Goal: Task Accomplishment & Management: Complete application form

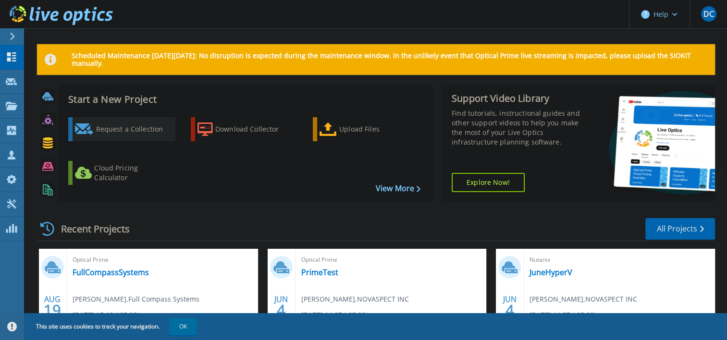
click at [111, 127] on div "Request a Collection" at bounding box center [134, 129] width 77 height 19
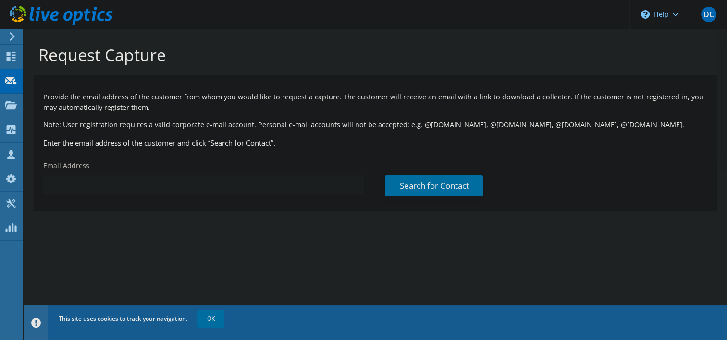
click at [294, 193] on input "text" at bounding box center [203, 184] width 321 height 19
paste input "bakelly@christyco.com"
type input "bakelly@christyco.com"
click at [468, 184] on link "Search for Contact" at bounding box center [434, 185] width 98 height 21
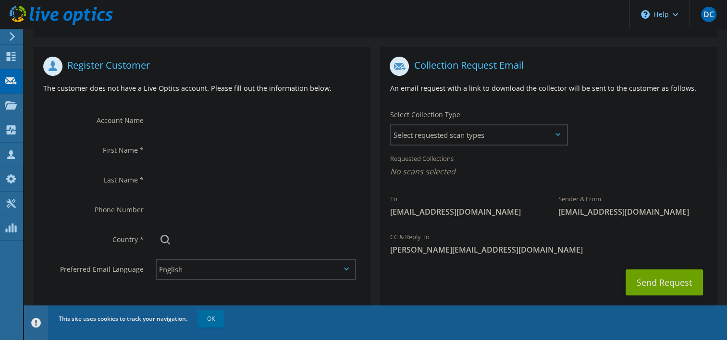
scroll to position [192, 0]
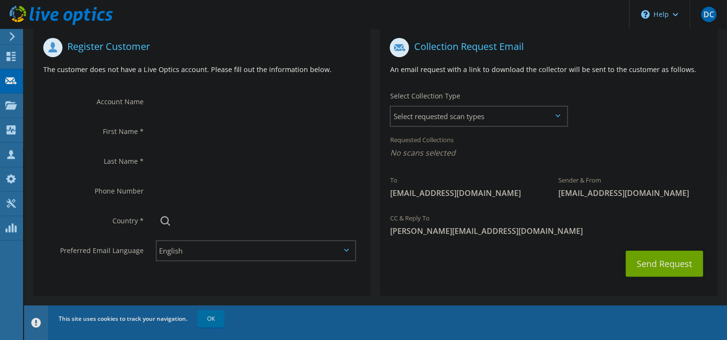
click at [201, 112] on div at bounding box center [258, 101] width 225 height 29
click at [206, 106] on input "text" at bounding box center [255, 100] width 199 height 19
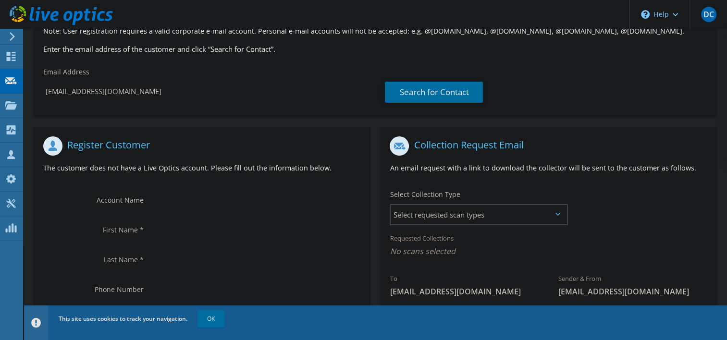
scroll to position [96, 0]
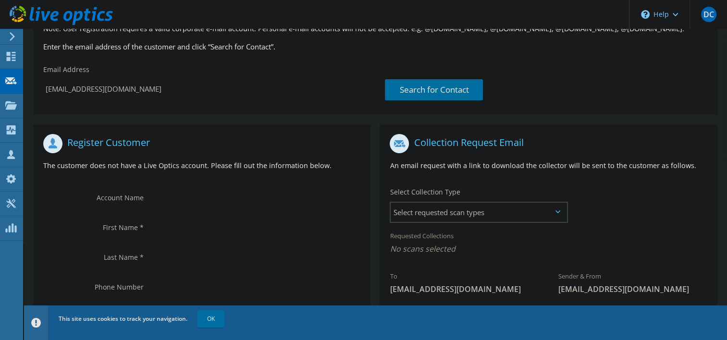
paste input "Christys Industrial"
type input "Christys Industrial"
click at [182, 218] on input "text" at bounding box center [255, 226] width 199 height 19
type input "Ben"
type input "Kelly"
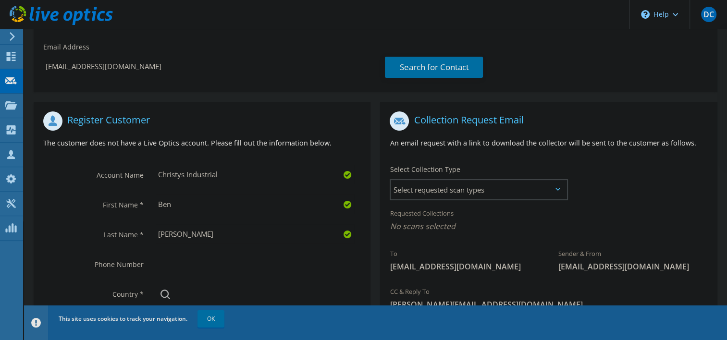
scroll to position [196, 0]
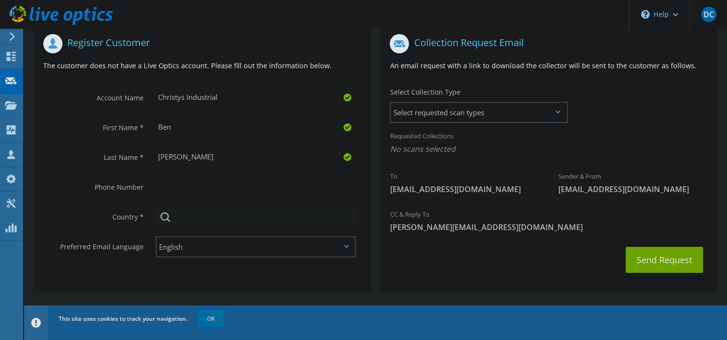
click at [202, 223] on input "text" at bounding box center [255, 216] width 199 height 19
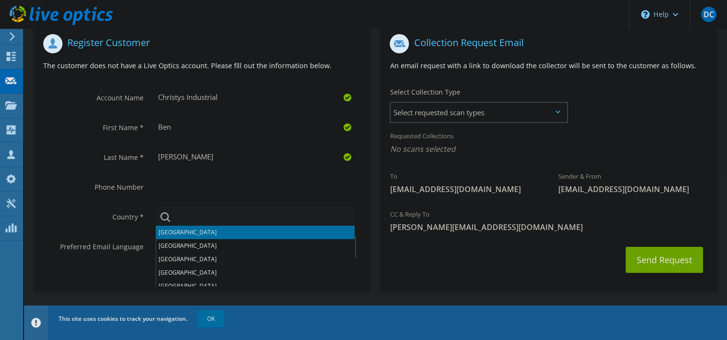
type input "Y"
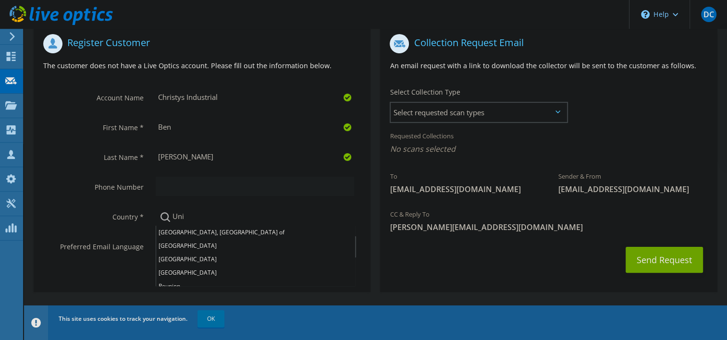
type input "Uni"
click at [223, 184] on input "text" at bounding box center [255, 186] width 199 height 19
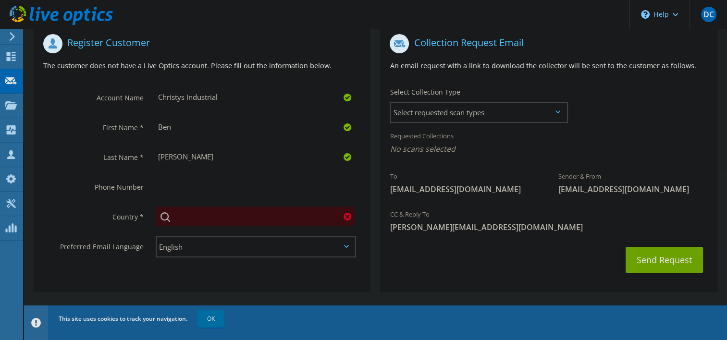
click at [139, 217] on label "Country *" at bounding box center [93, 214] width 100 height 15
click at [194, 218] on input "text" at bounding box center [255, 216] width 199 height 19
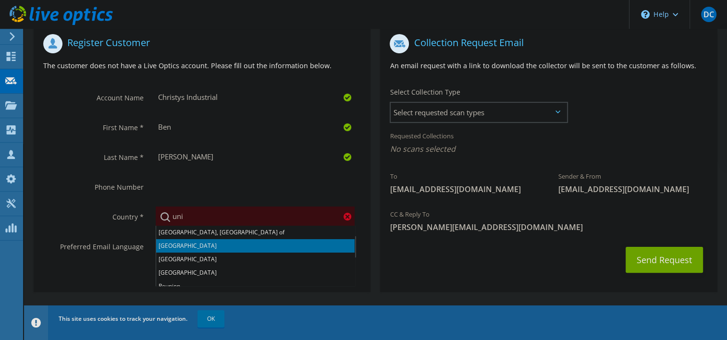
click at [165, 245] on li "United Arab Emirates" at bounding box center [255, 245] width 198 height 13
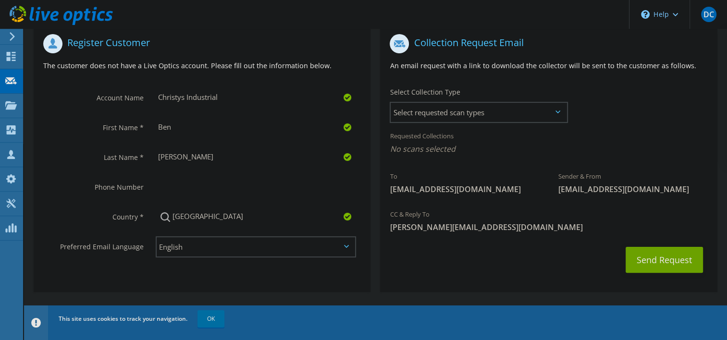
drag, startPoint x: 184, startPoint y: 219, endPoint x: 166, endPoint y: 220, distance: 18.3
click at [166, 219] on div "Select Andorra United Arab Emirates Afghanistan Antigua and Barbuda Anguilla Al…" at bounding box center [256, 216] width 201 height 19
drag, startPoint x: 278, startPoint y: 217, endPoint x: 142, endPoint y: 201, distance: 136.4
click at [142, 202] on div "Country * Select Andorra United Arab Emirates Afghanistan Antigua and Barbuda A…" at bounding box center [202, 217] width 337 height 30
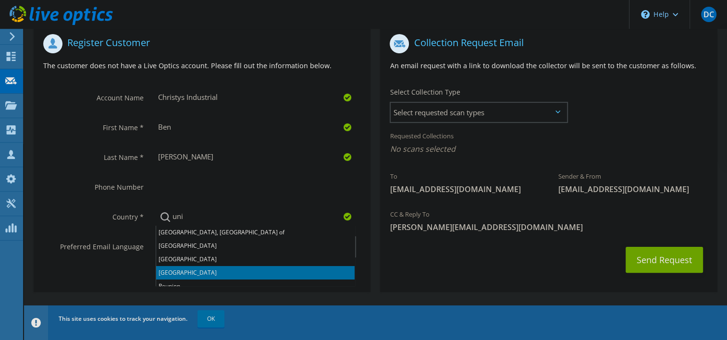
click at [221, 271] on li "United States" at bounding box center [255, 272] width 198 height 13
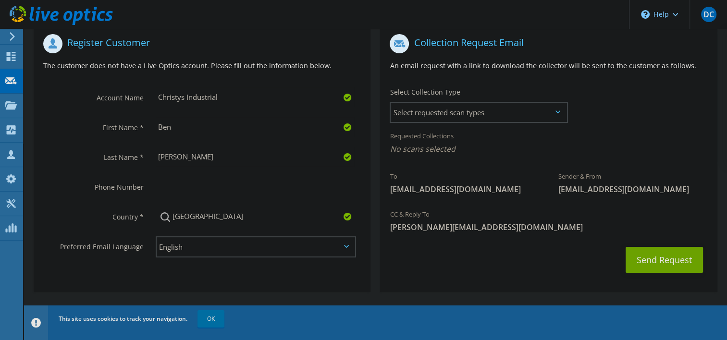
type input "United States"
click at [221, 271] on section "Register Customer The customer does not have a Live Optics account. Please fill…" at bounding box center [202, 159] width 337 height 268
click at [427, 118] on span "Select requested scan types" at bounding box center [478, 112] width 175 height 19
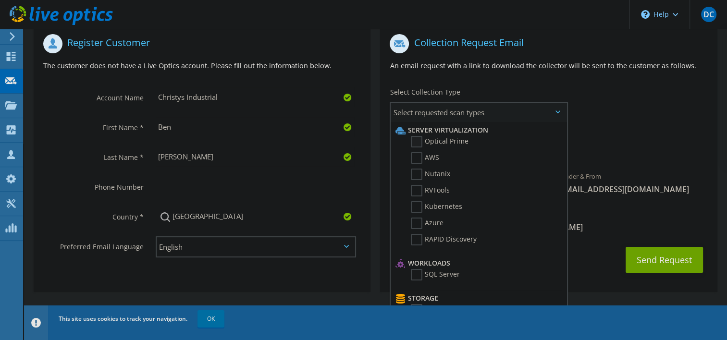
click at [439, 142] on label "Optical Prime" at bounding box center [440, 142] width 58 height 12
click at [0, 0] on input "Optical Prime" at bounding box center [0, 0] width 0 height 0
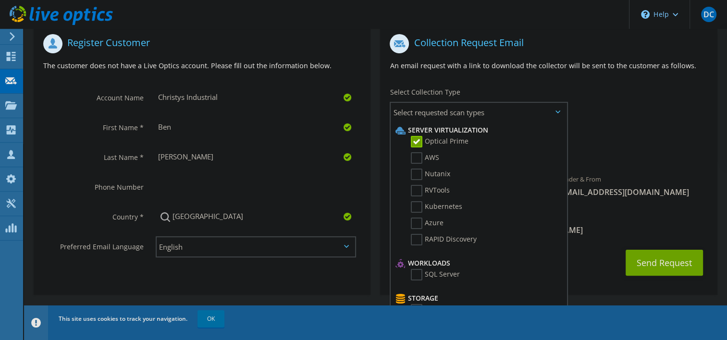
click at [646, 124] on div "To bakelly@christyco.com Sender & From liveoptics@liveoptics.com" at bounding box center [548, 118] width 337 height 178
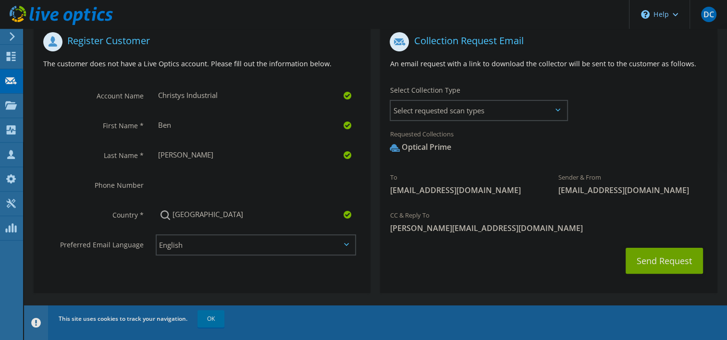
scroll to position [199, 0]
click at [681, 252] on button "Send Request" at bounding box center [664, 260] width 77 height 26
